Goal: Obtain resource: Obtain resource

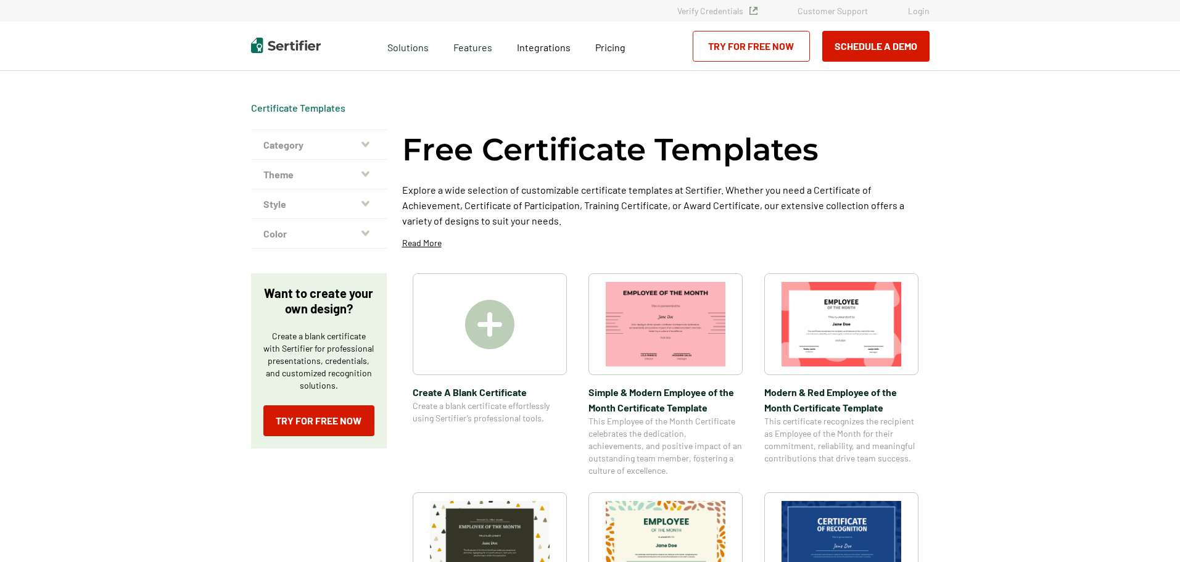
click at [494, 312] on img at bounding box center [489, 324] width 49 height 49
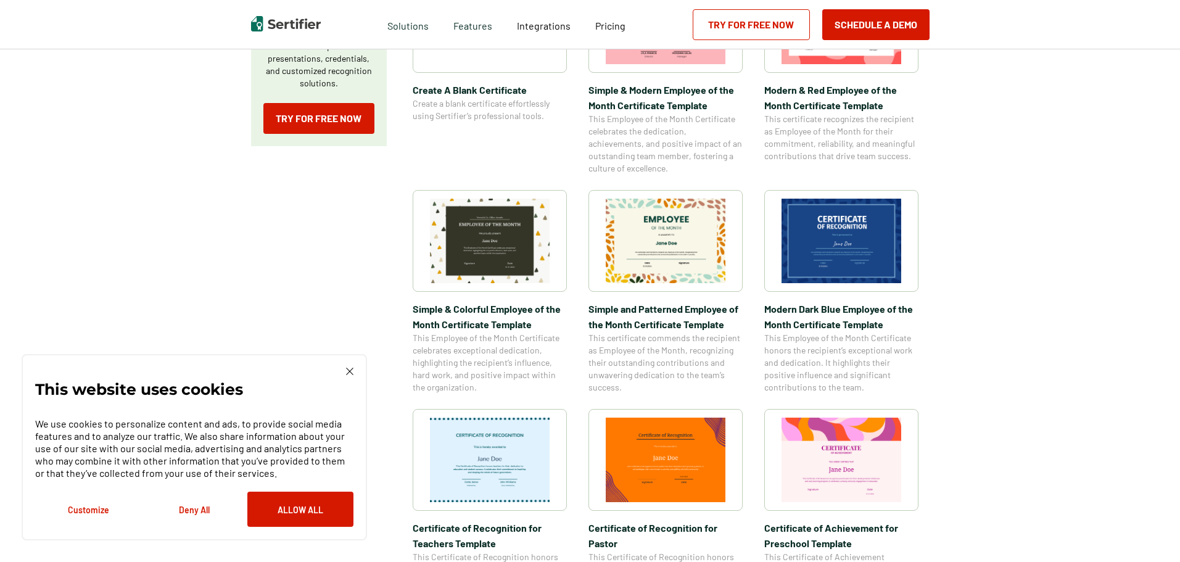
scroll to position [308, 0]
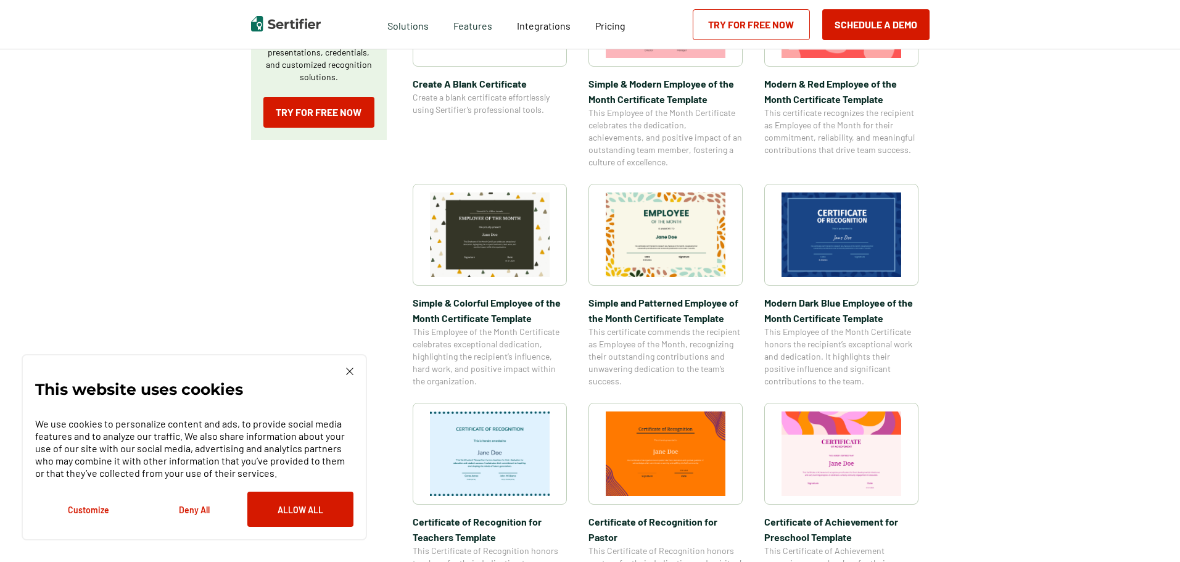
click at [345, 374] on div "This website uses cookies We use cookies to personalize content and ads, to pro…" at bounding box center [194, 447] width 318 height 159
click at [352, 368] on img at bounding box center [349, 371] width 7 height 7
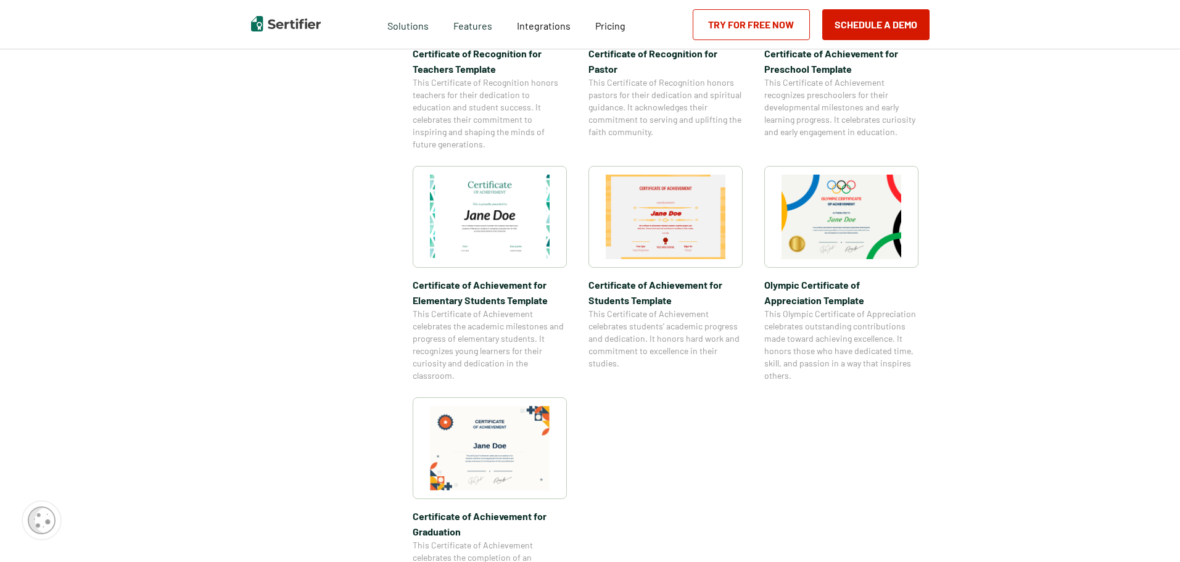
scroll to position [987, 0]
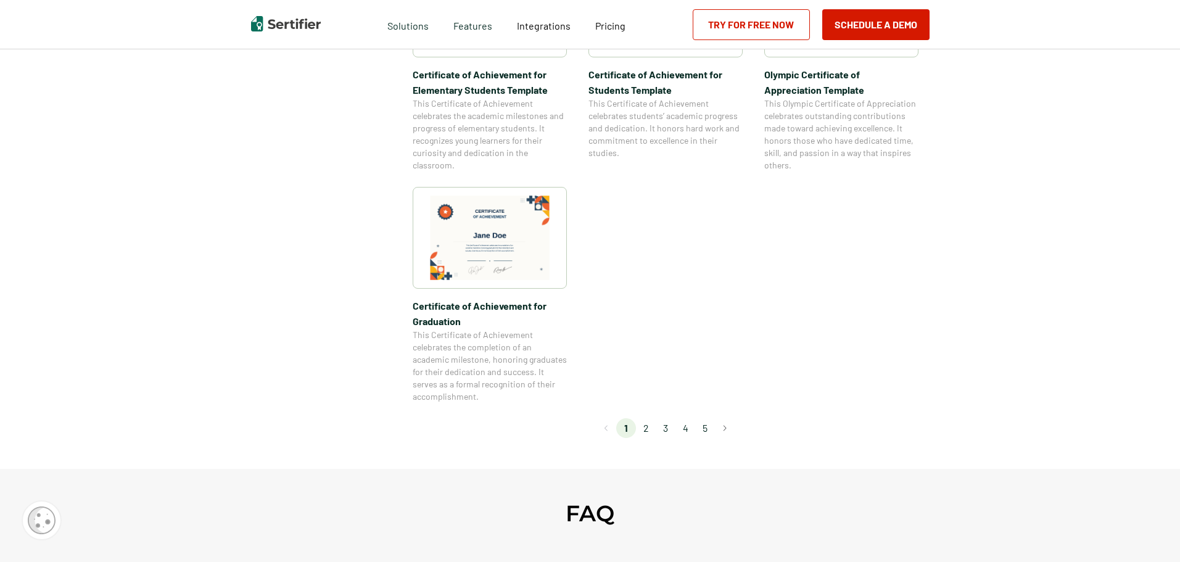
click at [449, 211] on img at bounding box center [490, 238] width 120 height 84
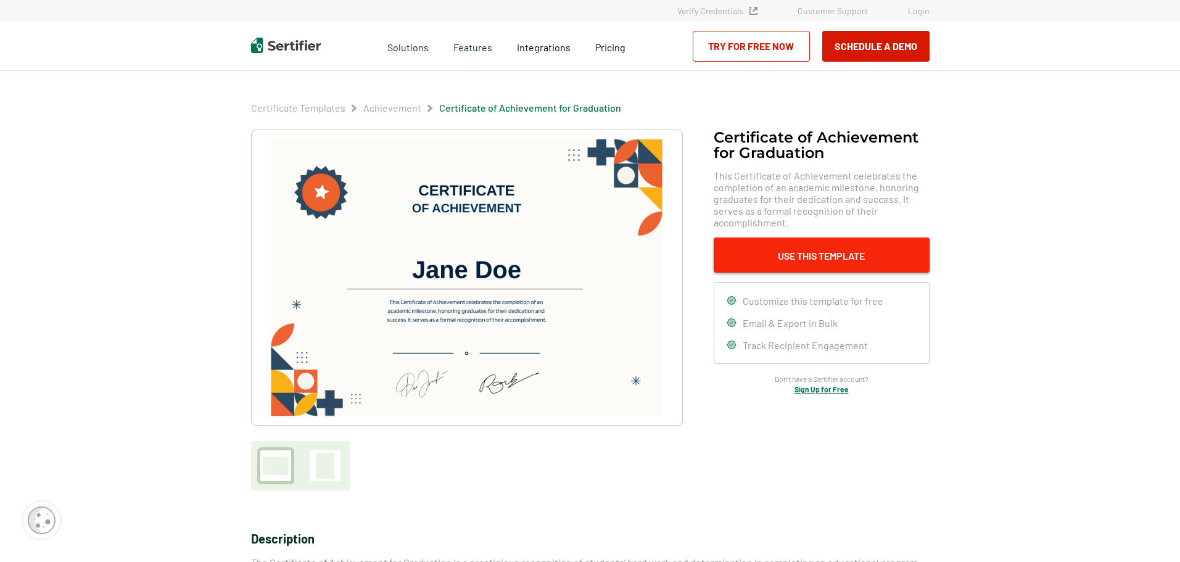
click at [784, 258] on button "Use This Template" at bounding box center [822, 254] width 216 height 35
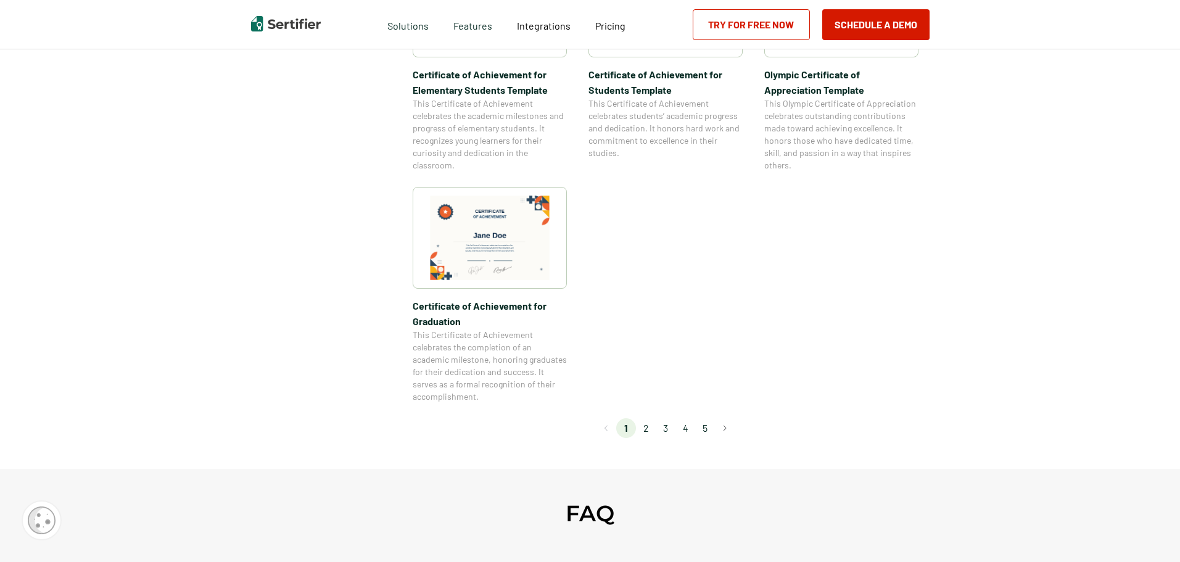
scroll to position [1880, 0]
